Goal: Task Accomplishment & Management: Complete application form

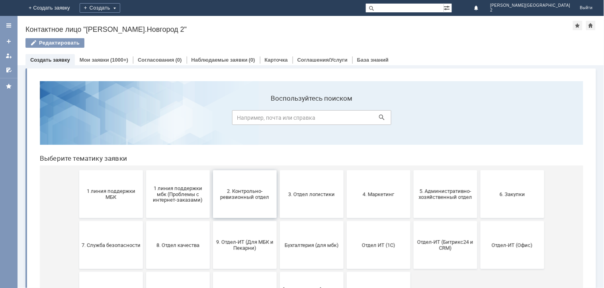
click at [218, 191] on span "2. Контрольно-ревизионный отдел" at bounding box center [244, 194] width 59 height 12
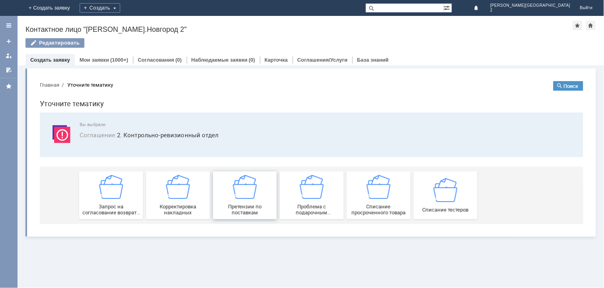
click at [253, 205] on span "Претензии по поставкам" at bounding box center [244, 210] width 59 height 12
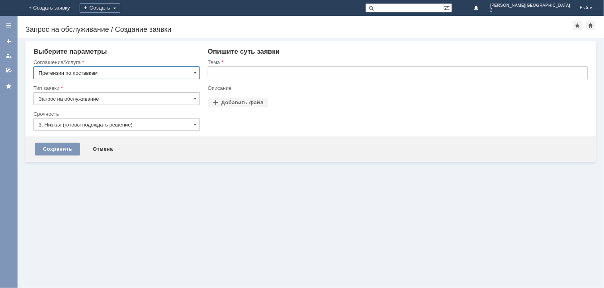
click at [216, 71] on input "text" at bounding box center [398, 73] width 380 height 13
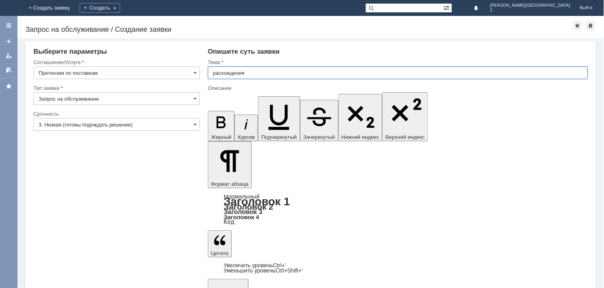
type input "расхождения"
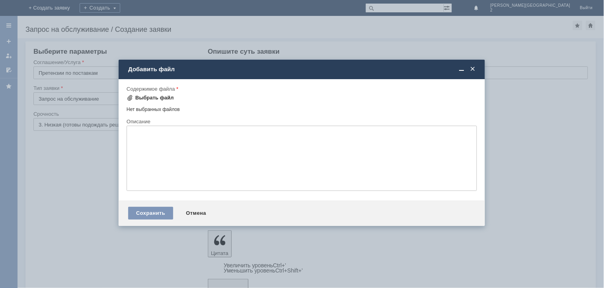
click at [140, 98] on div "Выбрать файл" at bounding box center [154, 98] width 39 height 6
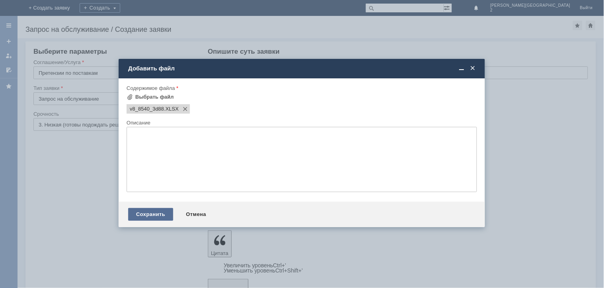
click at [142, 214] on div "Сохранить" at bounding box center [150, 214] width 45 height 13
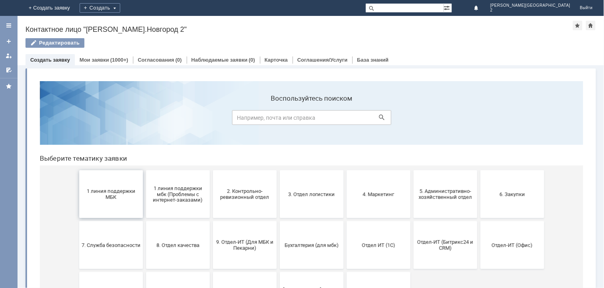
click at [131, 196] on span "1 линия поддержки МБК" at bounding box center [110, 194] width 59 height 12
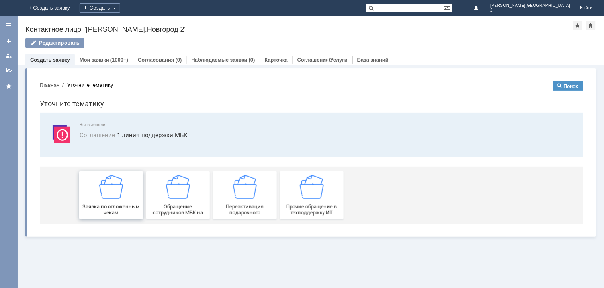
click at [131, 205] on span "Заявка по отложенным чекам" at bounding box center [110, 210] width 59 height 12
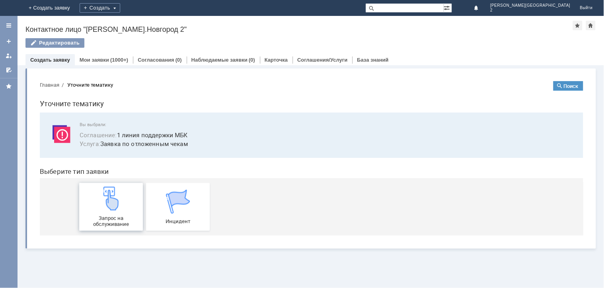
click at [127, 210] on div "Запрос на обслуживание" at bounding box center [110, 206] width 59 height 41
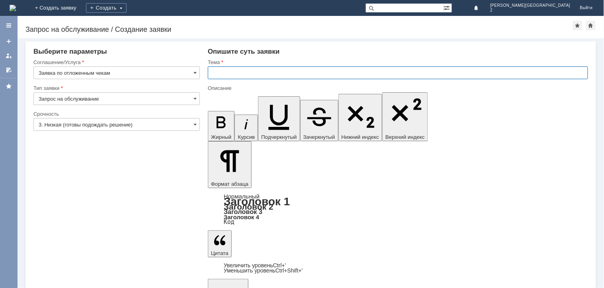
click at [230, 73] on input "text" at bounding box center [398, 73] width 380 height 13
type input "отл чек"
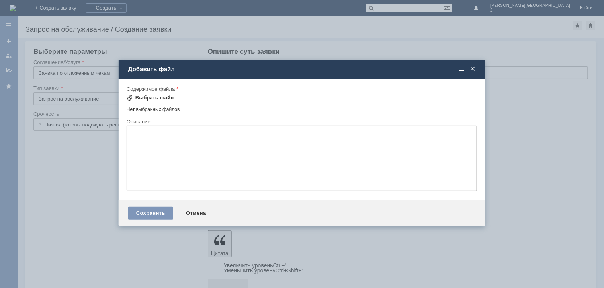
click at [156, 97] on div "Выбрать файл" at bounding box center [154, 98] width 39 height 6
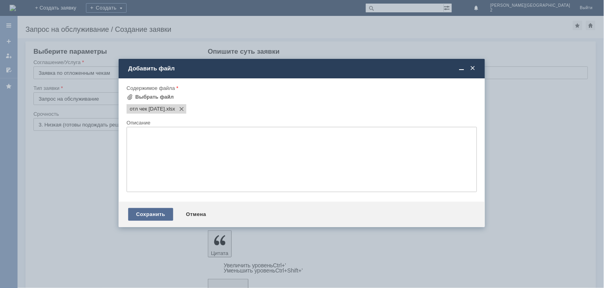
click at [160, 219] on div "Сохранить" at bounding box center [150, 214] width 45 height 13
